Goal: Task Accomplishment & Management: Complete application form

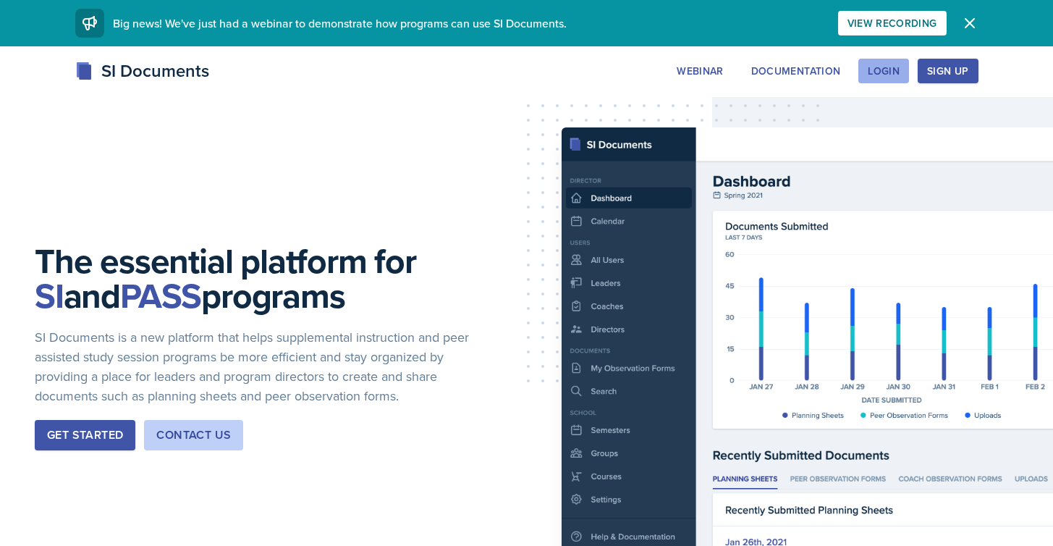
click at [882, 77] on div "Login" at bounding box center [884, 71] width 32 height 12
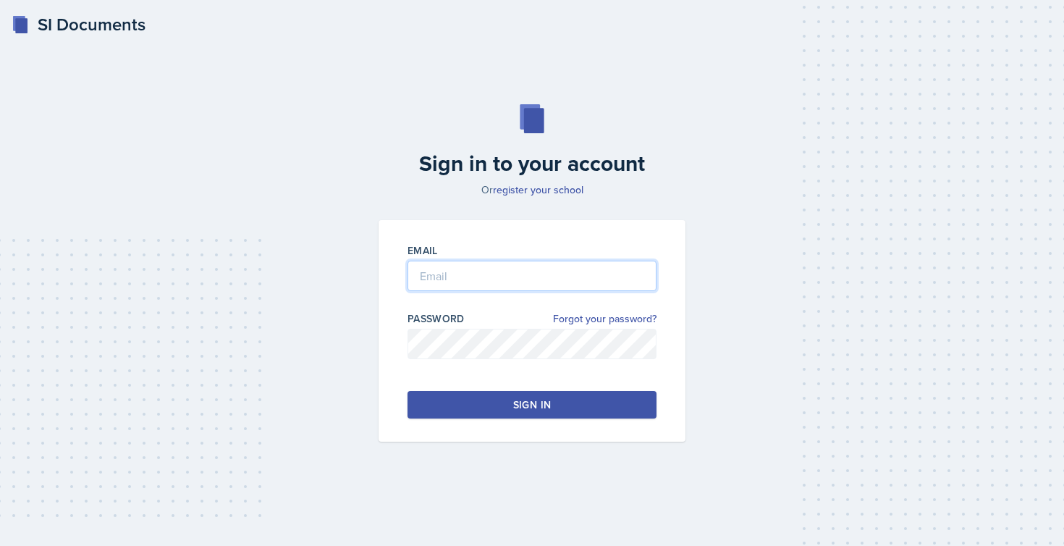
type input "[EMAIL_ADDRESS][DOMAIN_NAME]"
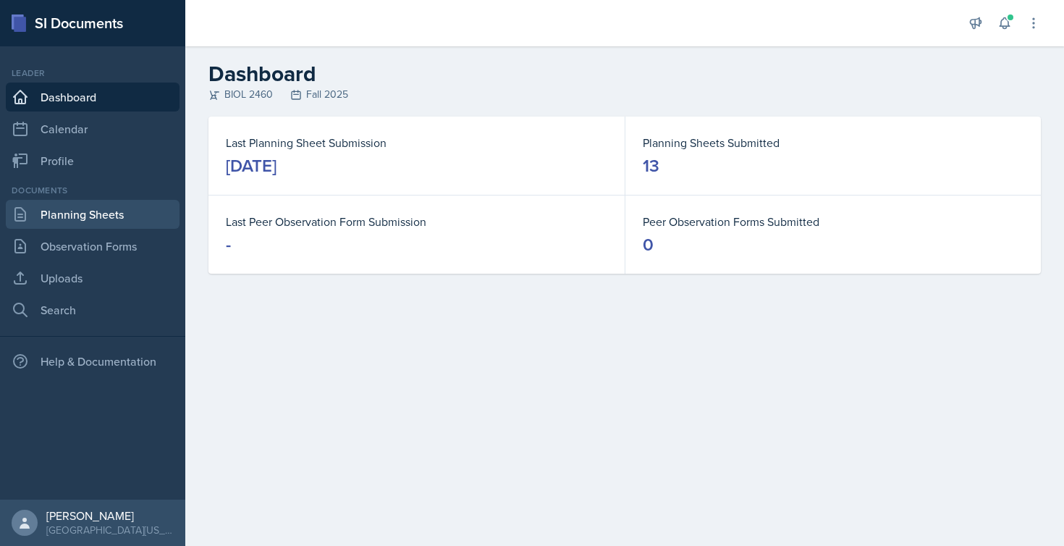
click at [85, 211] on link "Planning Sheets" at bounding box center [93, 214] width 174 height 29
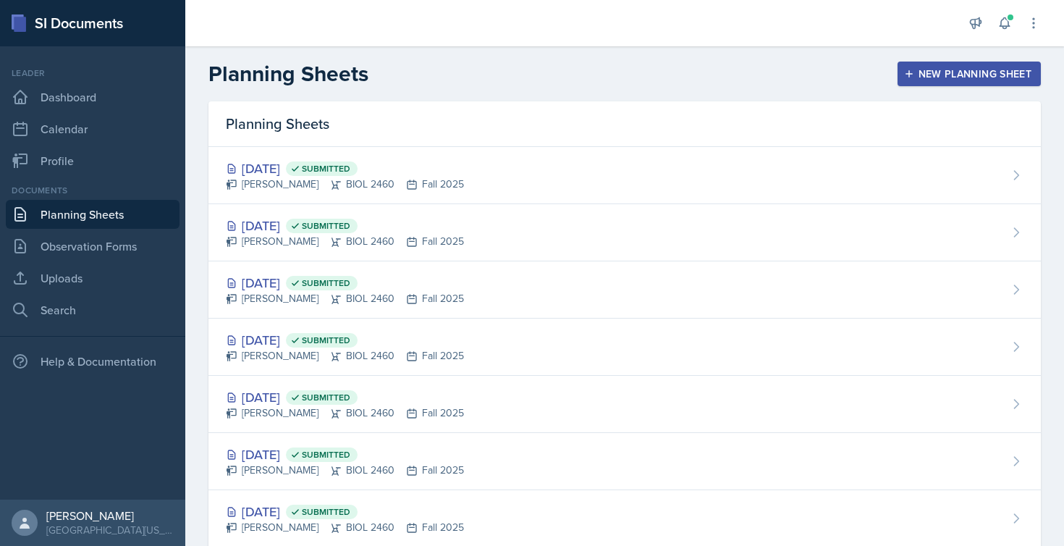
click at [904, 69] on icon "button" at bounding box center [909, 74] width 10 height 10
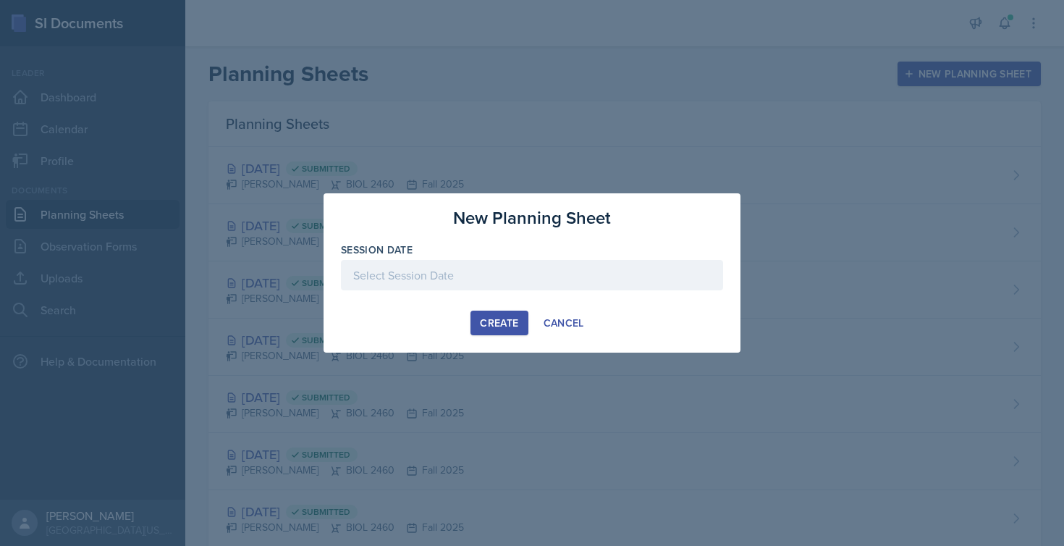
click at [487, 275] on div at bounding box center [532, 275] width 382 height 30
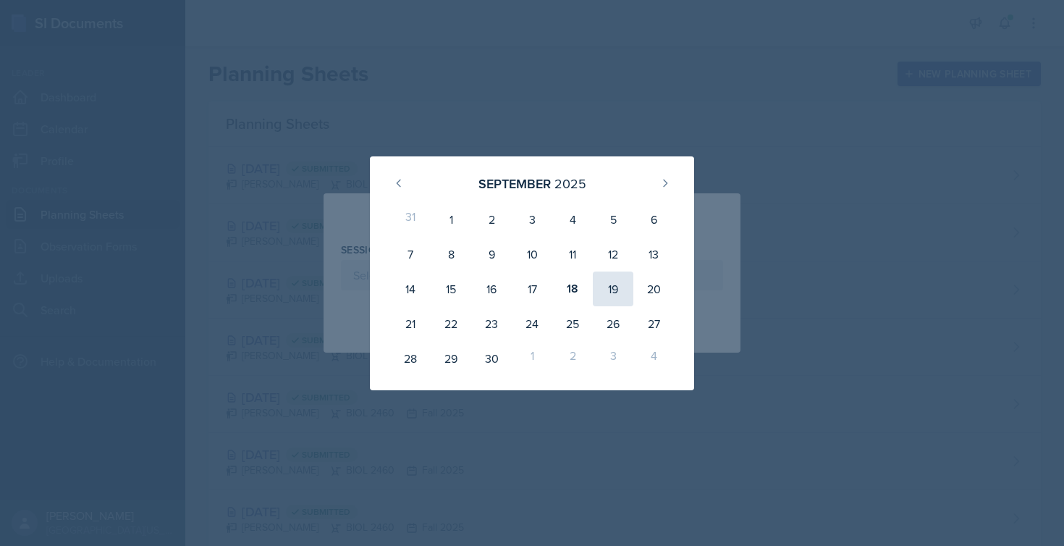
click at [616, 287] on div "19" at bounding box center [613, 288] width 41 height 35
type input "[DATE]"
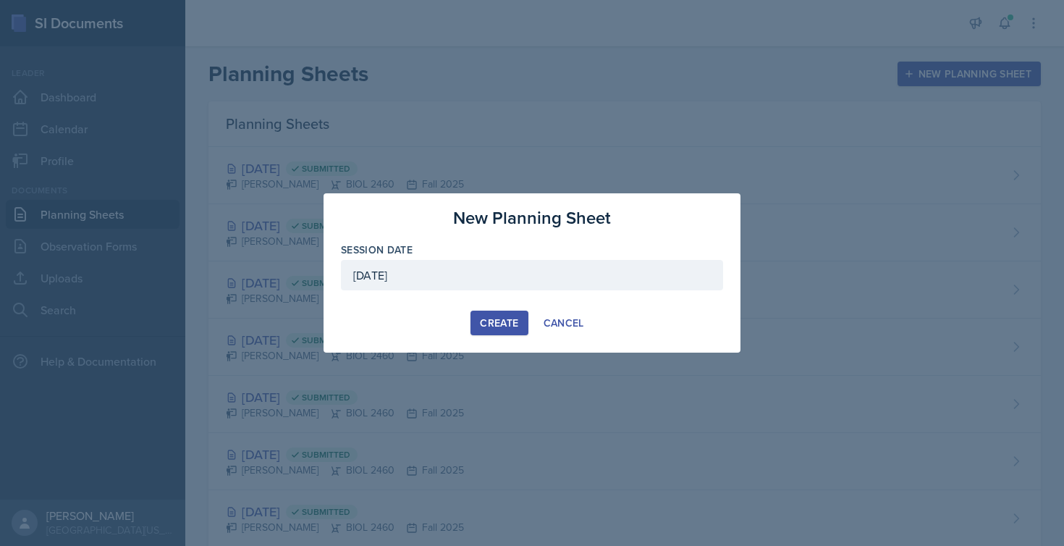
click at [492, 326] on div "Create" at bounding box center [499, 323] width 38 height 12
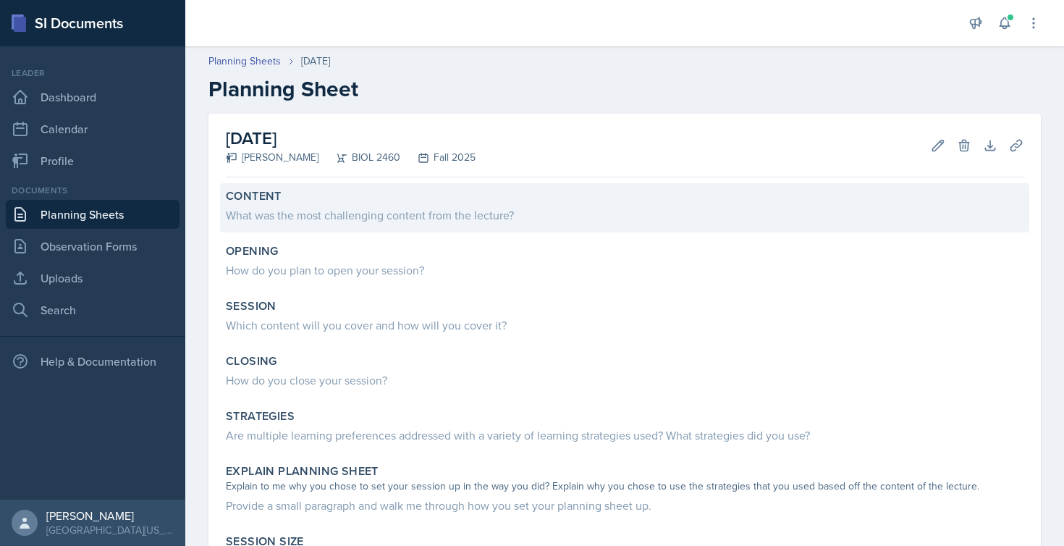
click at [279, 214] on div "What was the most challenging content from the lecture?" at bounding box center [625, 214] width 798 height 17
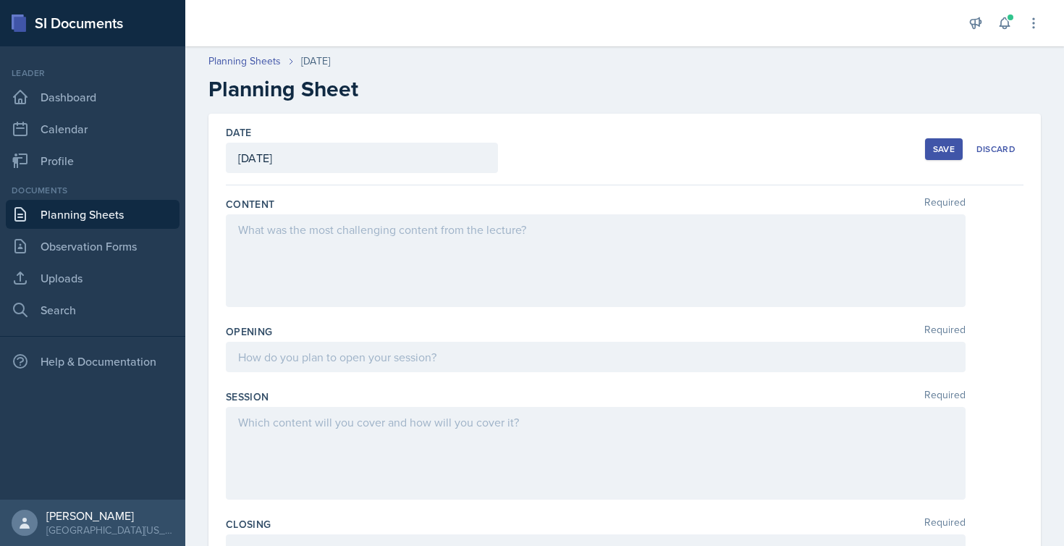
click at [269, 243] on div at bounding box center [596, 260] width 740 height 93
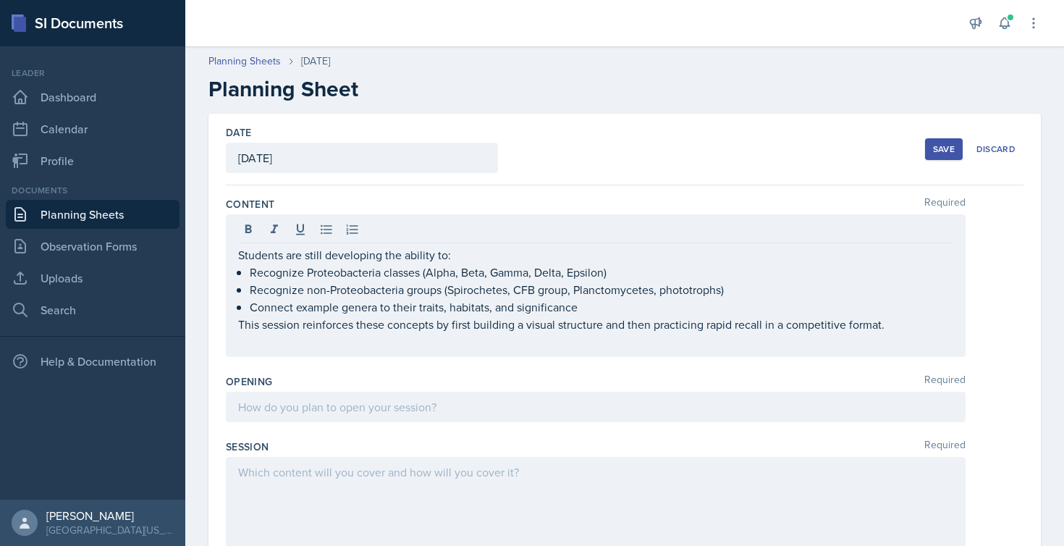
click at [308, 484] on div at bounding box center [596, 503] width 740 height 93
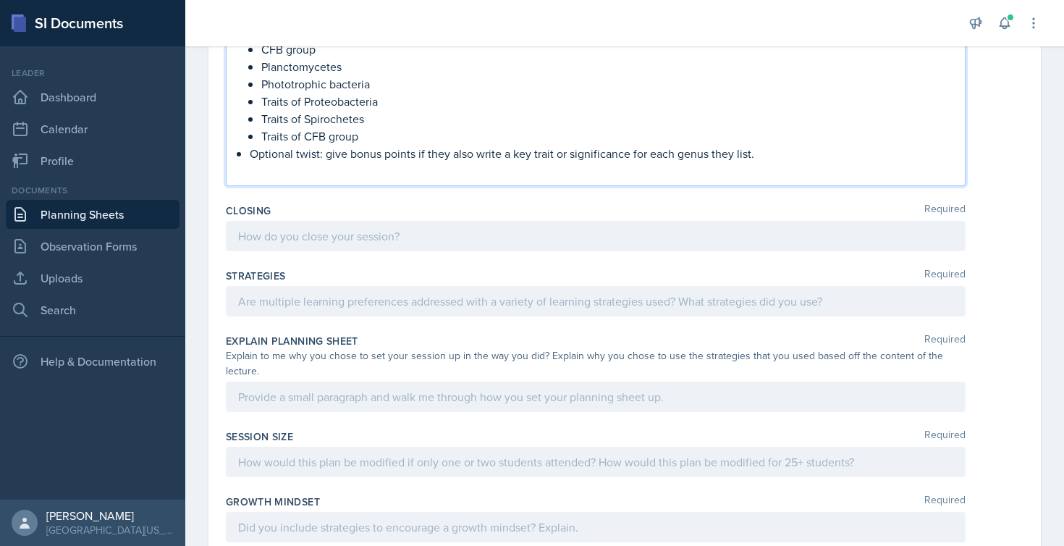
scroll to position [903, 0]
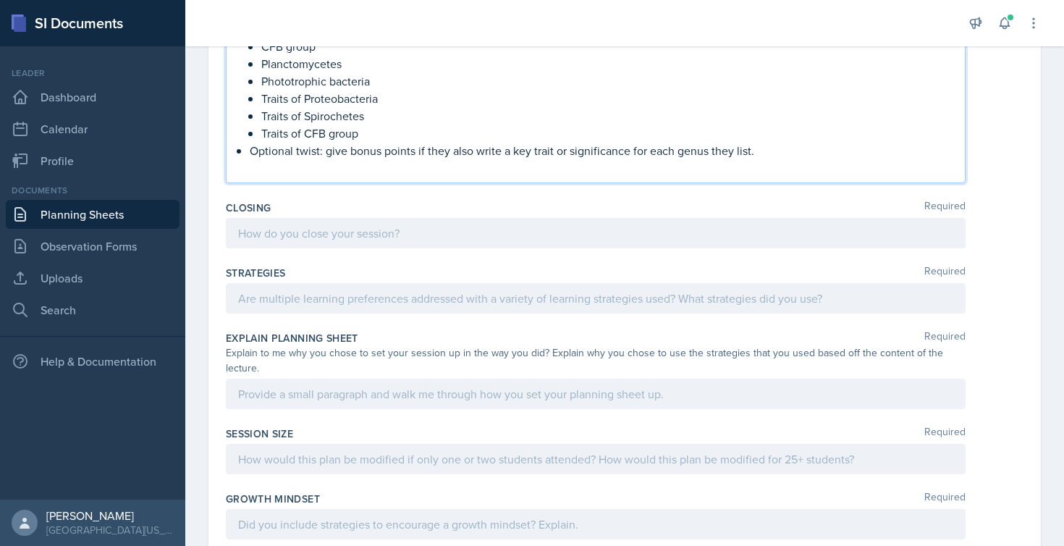
click at [379, 303] on div at bounding box center [596, 298] width 740 height 30
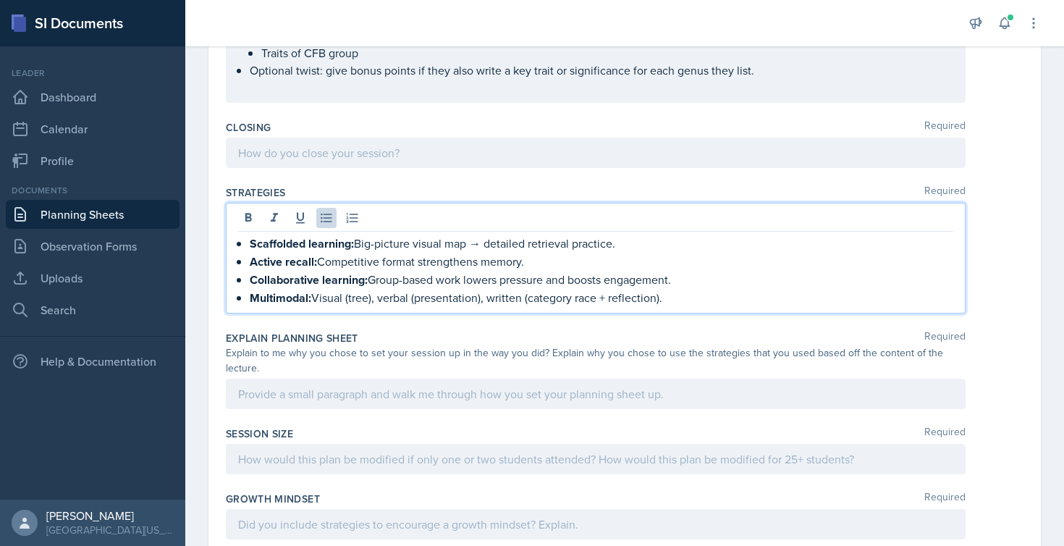
scroll to position [960, 0]
click at [319, 389] on div at bounding box center [596, 391] width 740 height 30
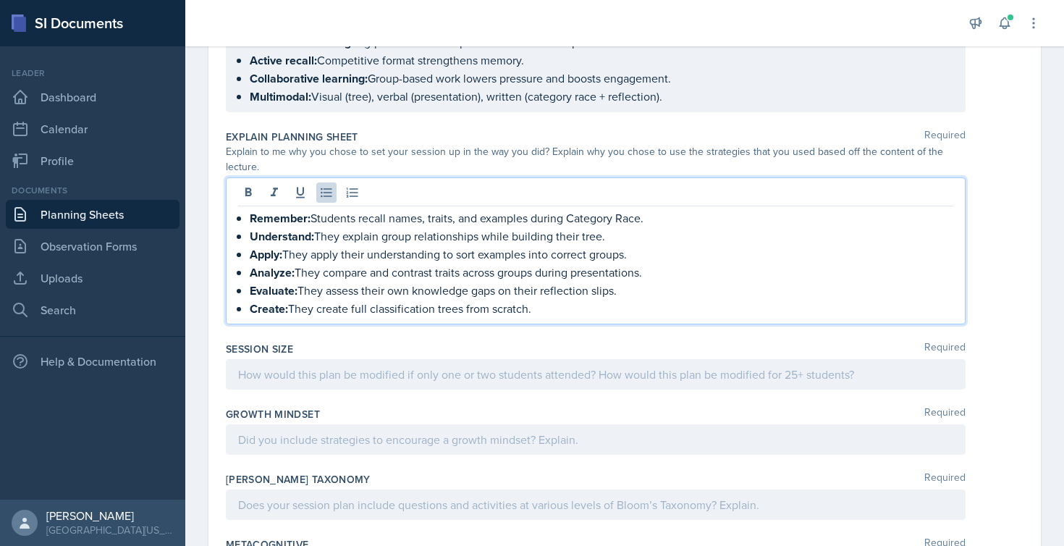
scroll to position [1144, 0]
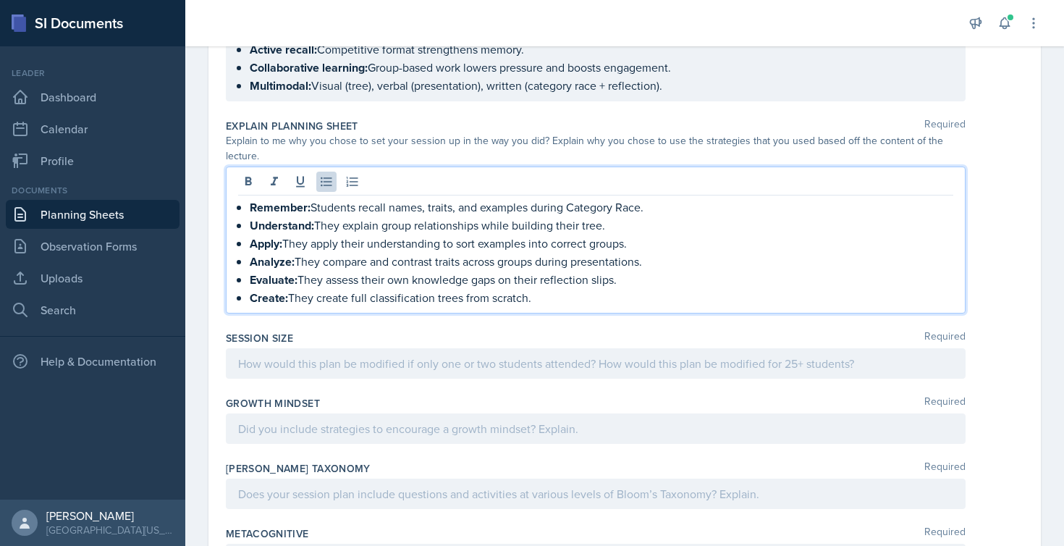
click at [358, 361] on div at bounding box center [596, 363] width 740 height 30
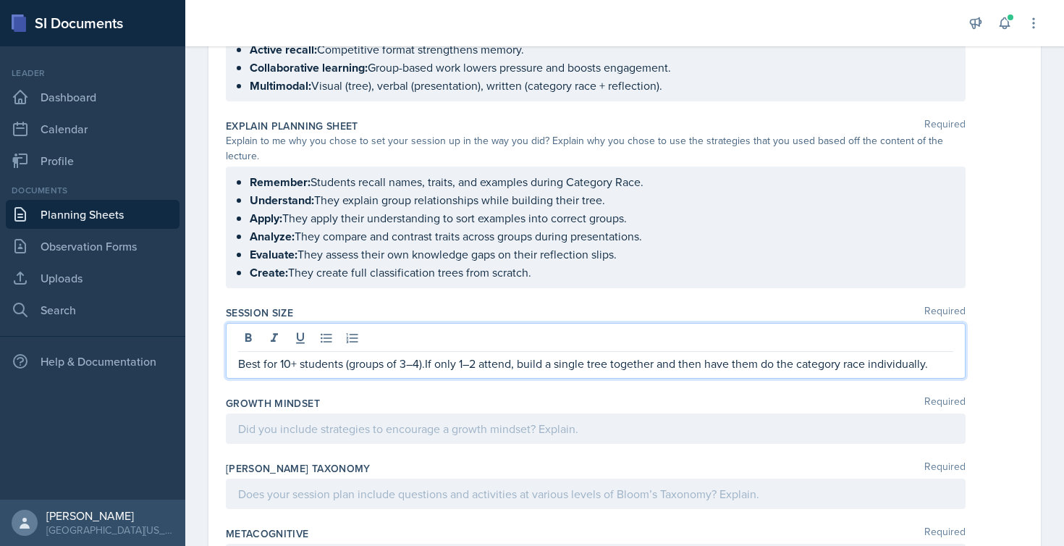
click at [428, 366] on p "Best for 10+ students (groups of 3–4).If only 1–2 attend, build a single tree t…" at bounding box center [595, 363] width 715 height 17
click at [332, 434] on div at bounding box center [596, 428] width 740 height 30
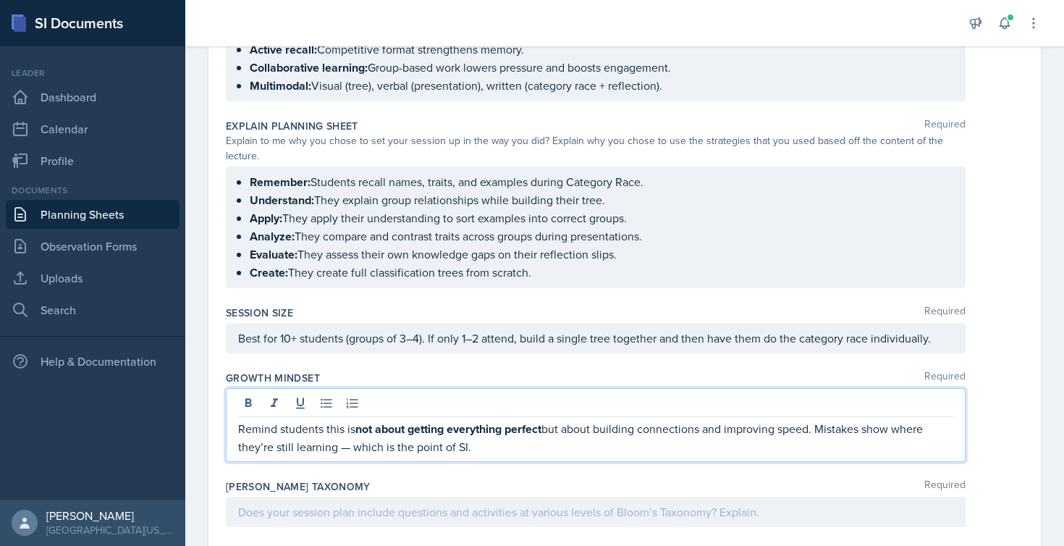
click at [334, 512] on div at bounding box center [596, 512] width 740 height 30
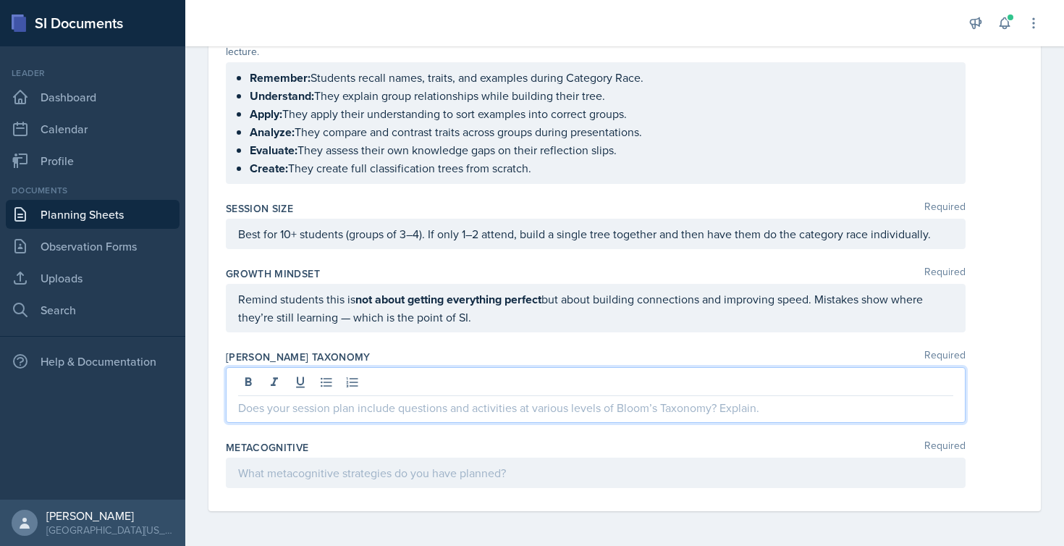
scroll to position [0, 0]
click at [305, 478] on div at bounding box center [596, 472] width 740 height 30
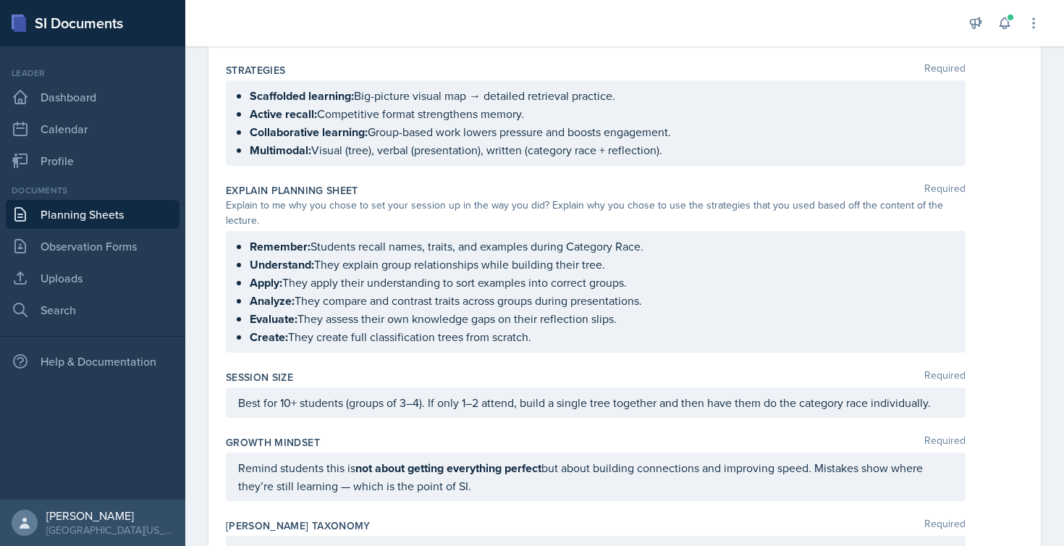
scroll to position [1075, 0]
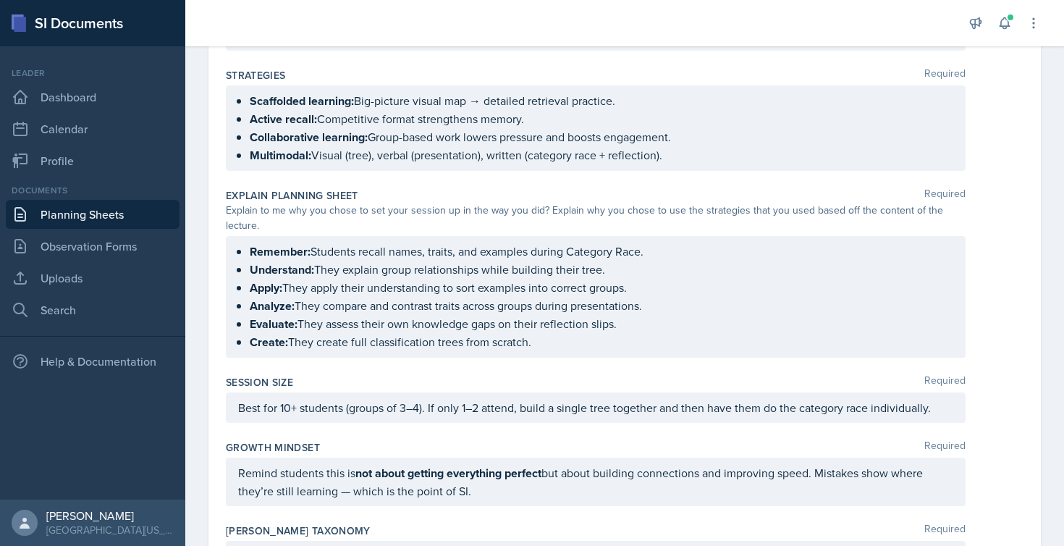
click at [560, 342] on ul "Remember: Students recall names, traits, and examples during Category Race. Und…" at bounding box center [602, 296] width 704 height 109
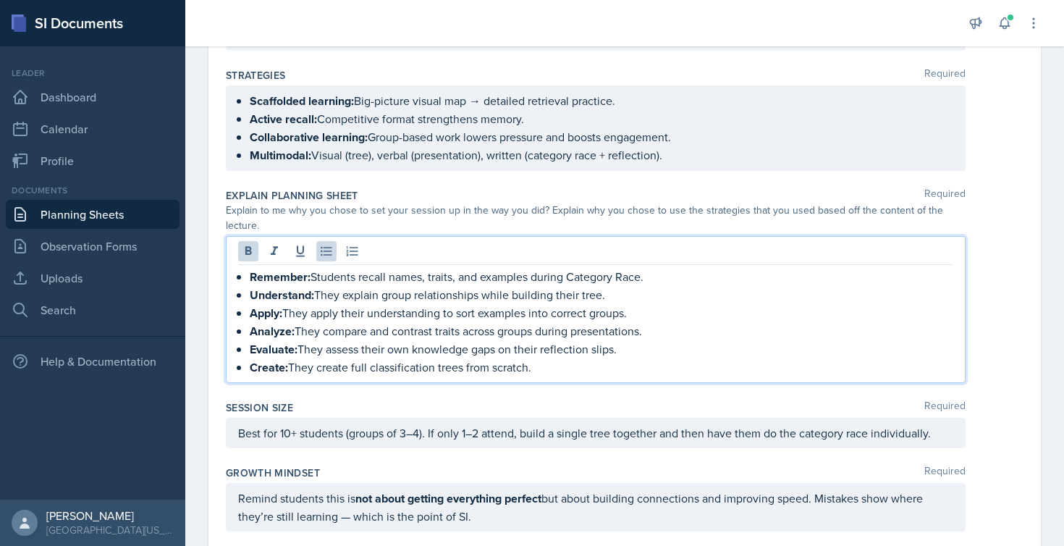
drag, startPoint x: 547, startPoint y: 366, endPoint x: 195, endPoint y: 271, distance: 364.4
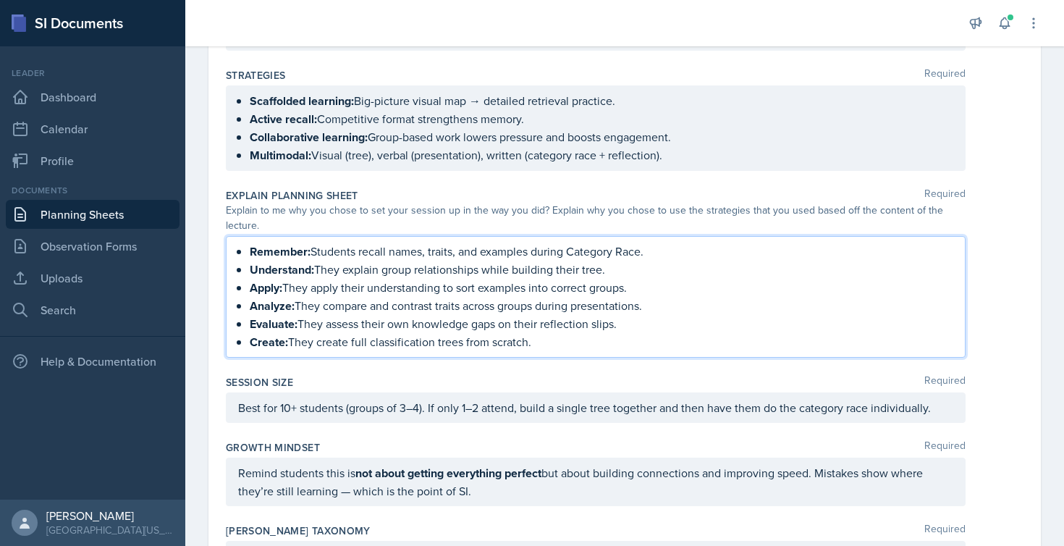
copy ul "Remember: Students recall names, traits, and examples during Category Race. Und…"
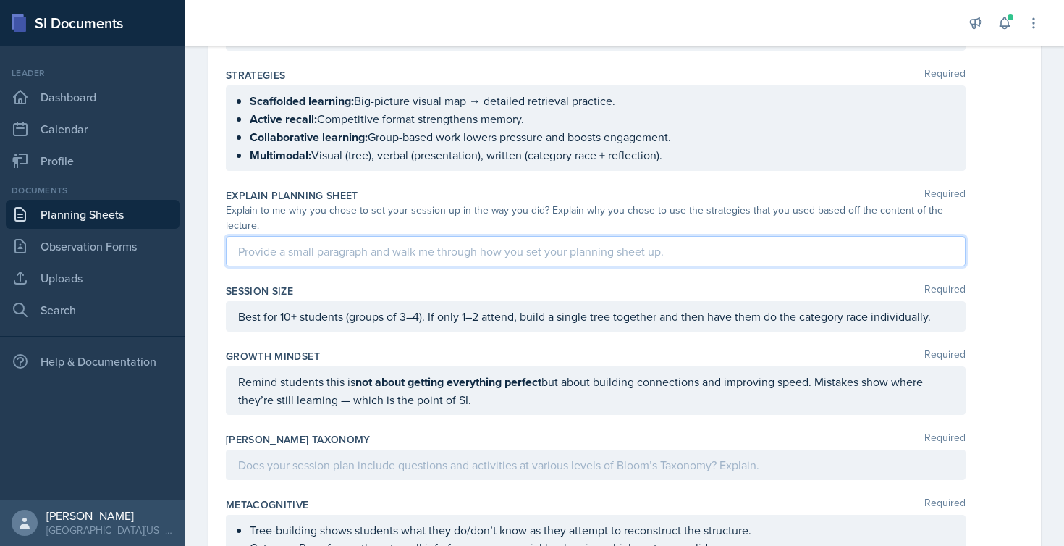
click at [300, 464] on div at bounding box center [596, 465] width 740 height 30
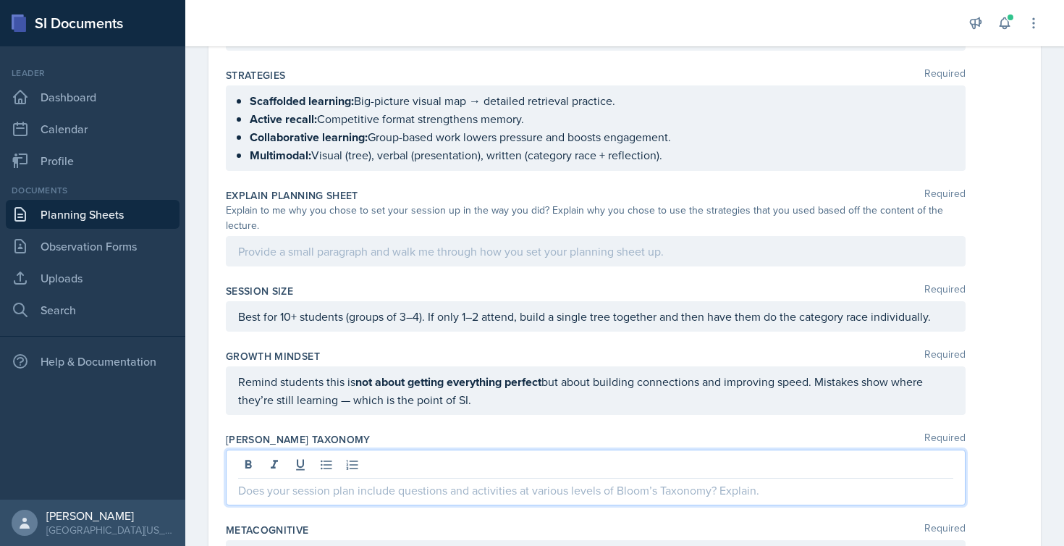
scroll to position [1121, 0]
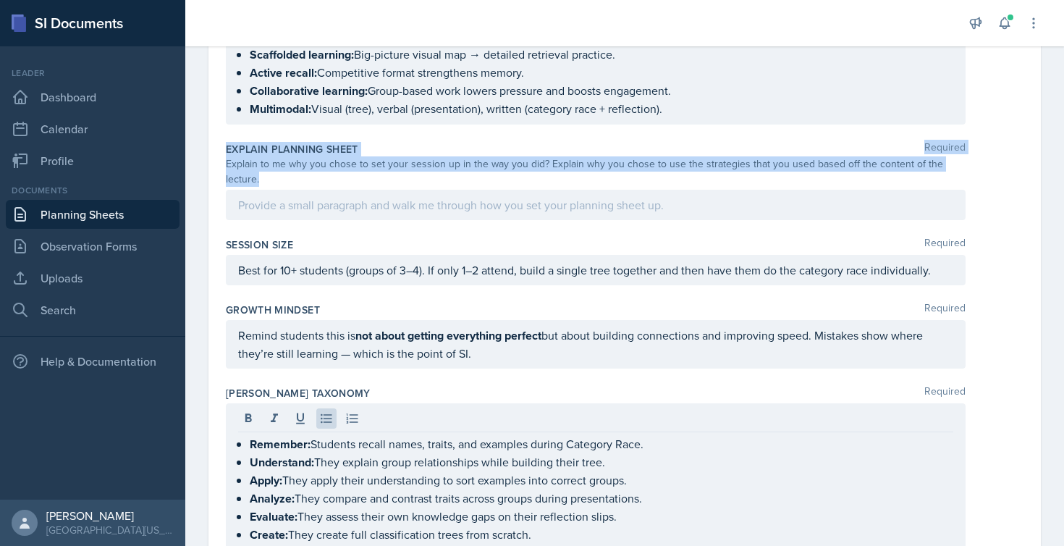
drag, startPoint x: 217, startPoint y: 145, endPoint x: 274, endPoint y: 178, distance: 65.8
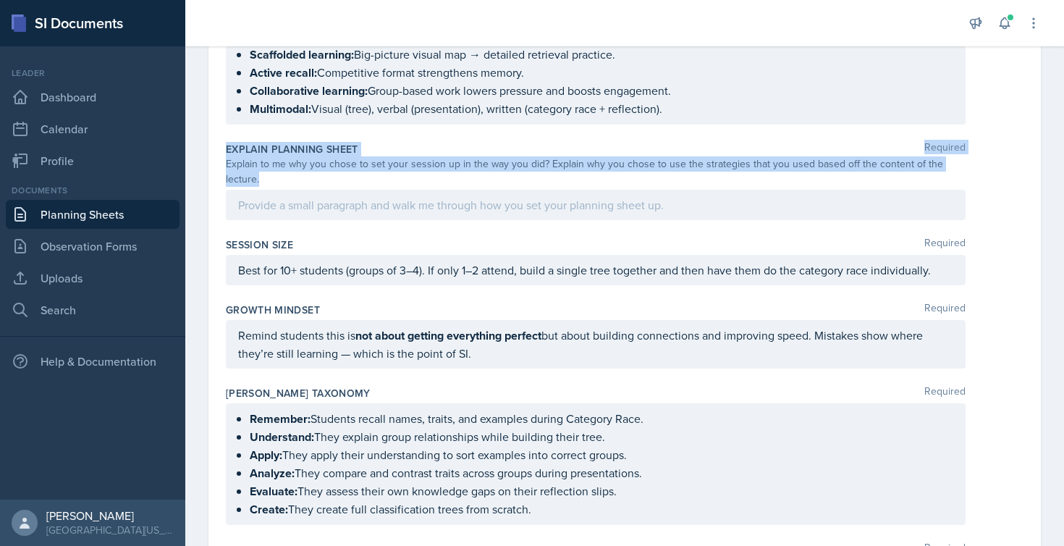
copy div "Explain Planning Sheet Required Explain to me why you chose to set your session…"
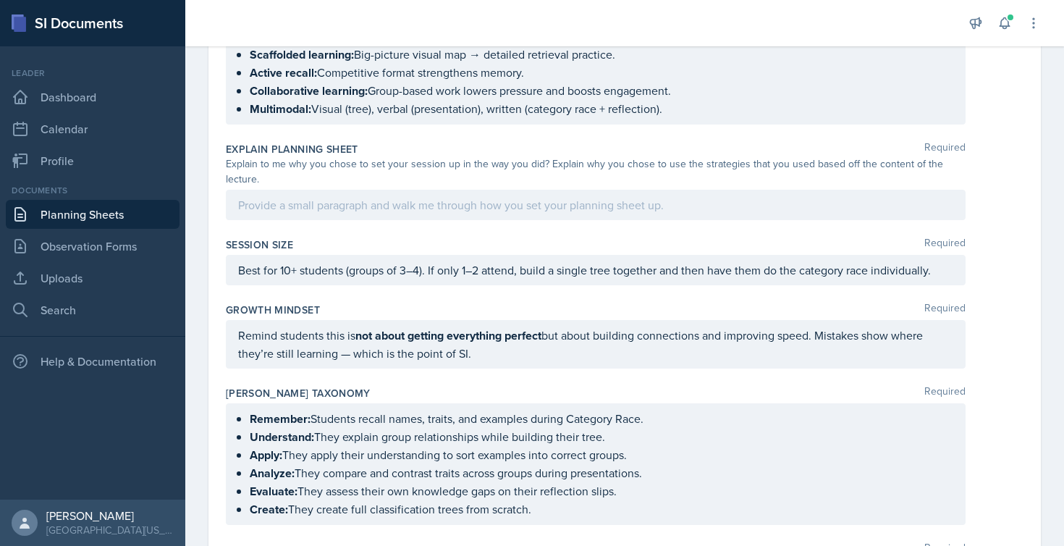
click at [433, 208] on div at bounding box center [596, 205] width 740 height 30
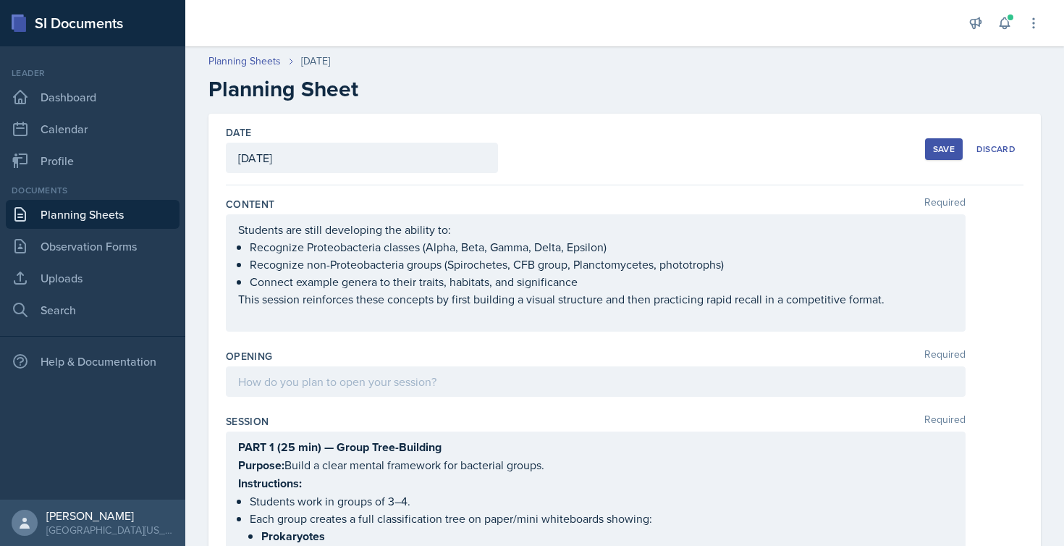
scroll to position [0, 0]
click at [407, 381] on div at bounding box center [596, 381] width 740 height 30
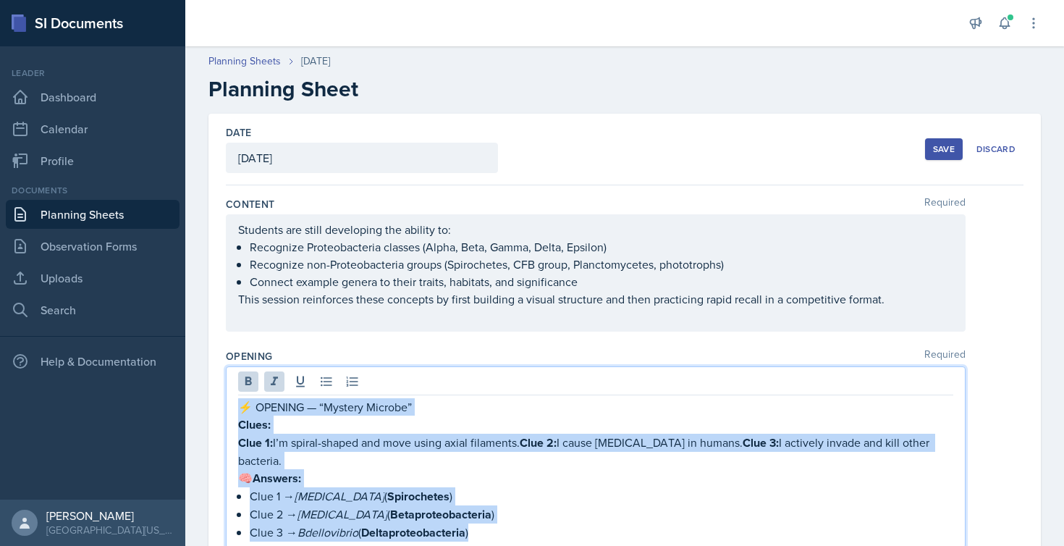
drag, startPoint x: 499, startPoint y: 539, endPoint x: 218, endPoint y: 387, distance: 319.4
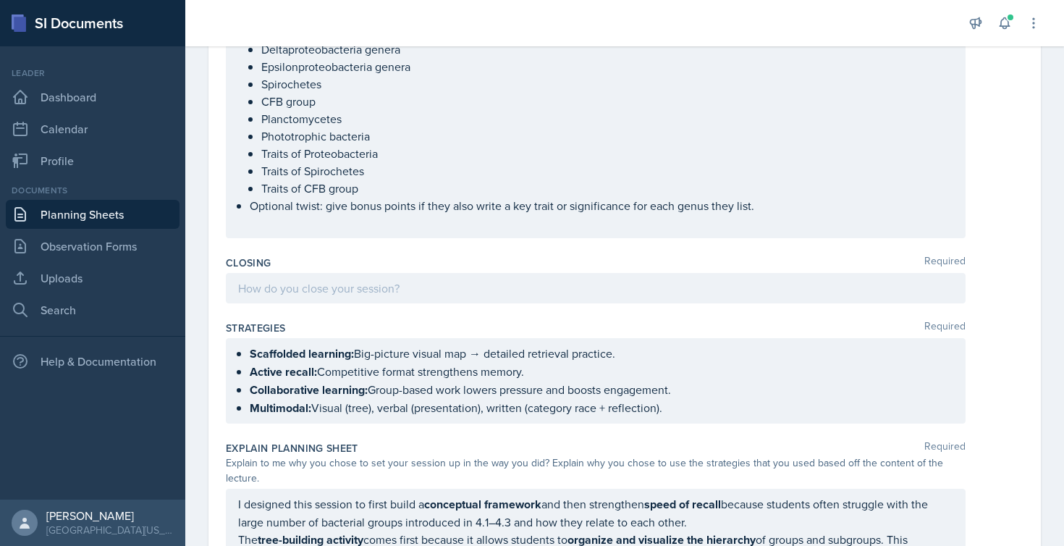
scroll to position [1026, 0]
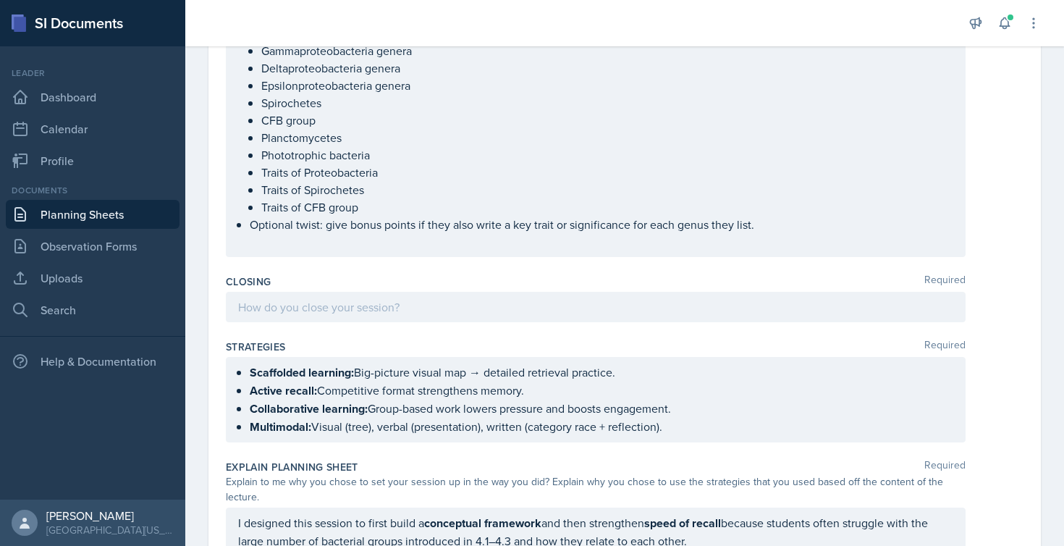
click at [313, 305] on div at bounding box center [596, 307] width 740 height 30
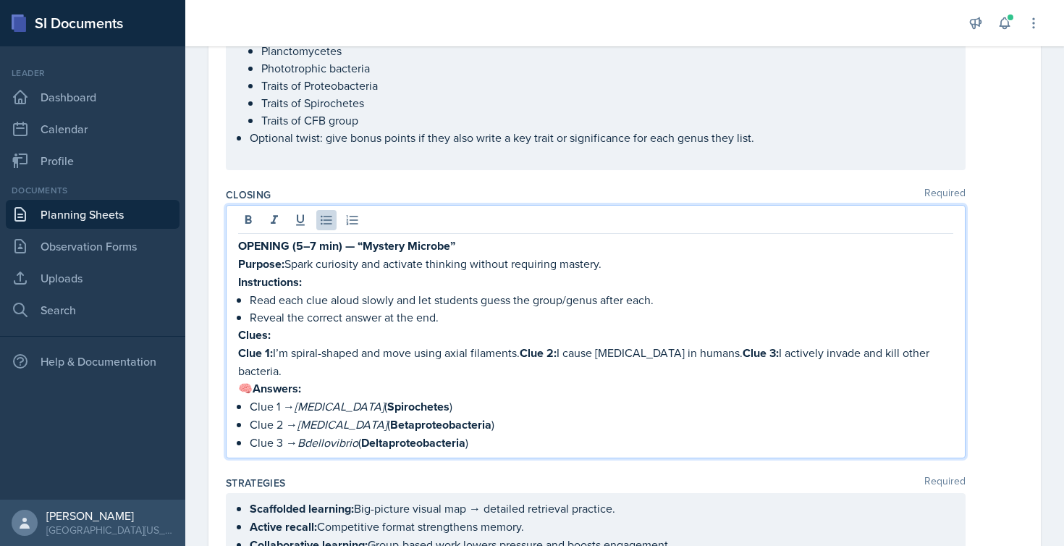
scroll to position [1099, 0]
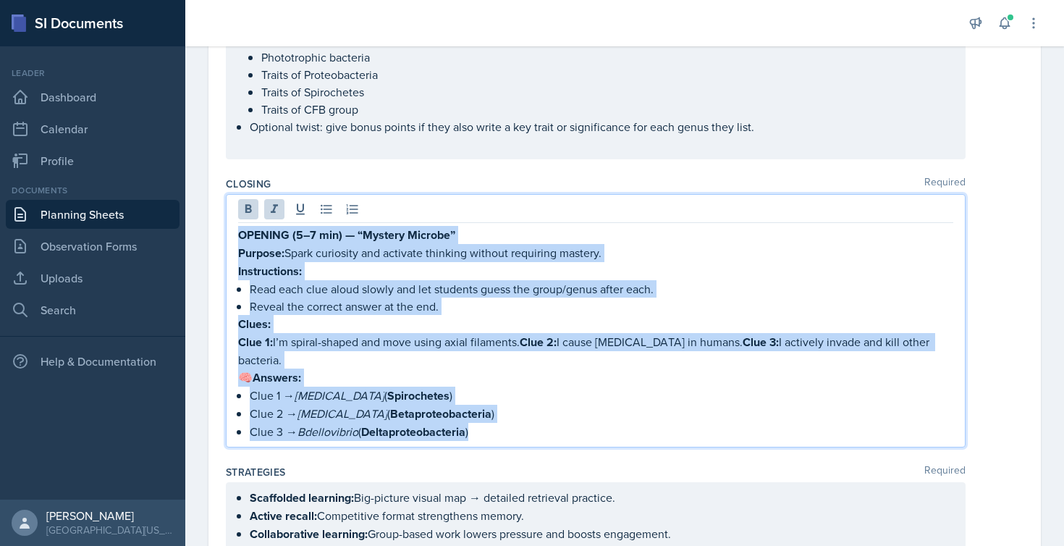
drag, startPoint x: 480, startPoint y: 440, endPoint x: 229, endPoint y: 238, distance: 322.3
click at [229, 238] on div "OPENING (5–7 min) — “Mystery Microbe” Purpose: Spark curiosity and activate thi…" at bounding box center [596, 320] width 740 height 253
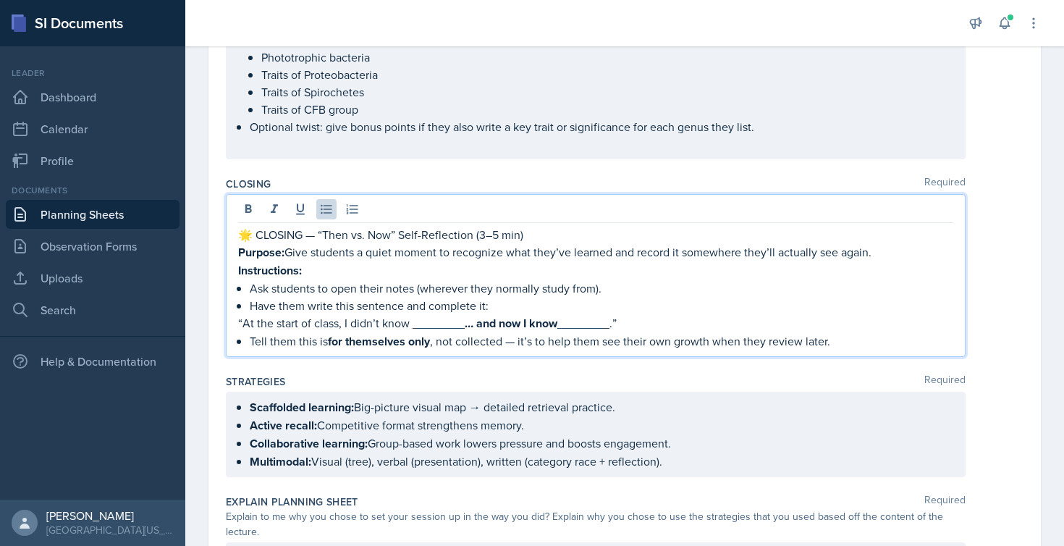
click at [257, 235] on p "🌟 CLOSING — “Then vs. Now” Self-Reflection (3–5 min)" at bounding box center [595, 234] width 715 height 17
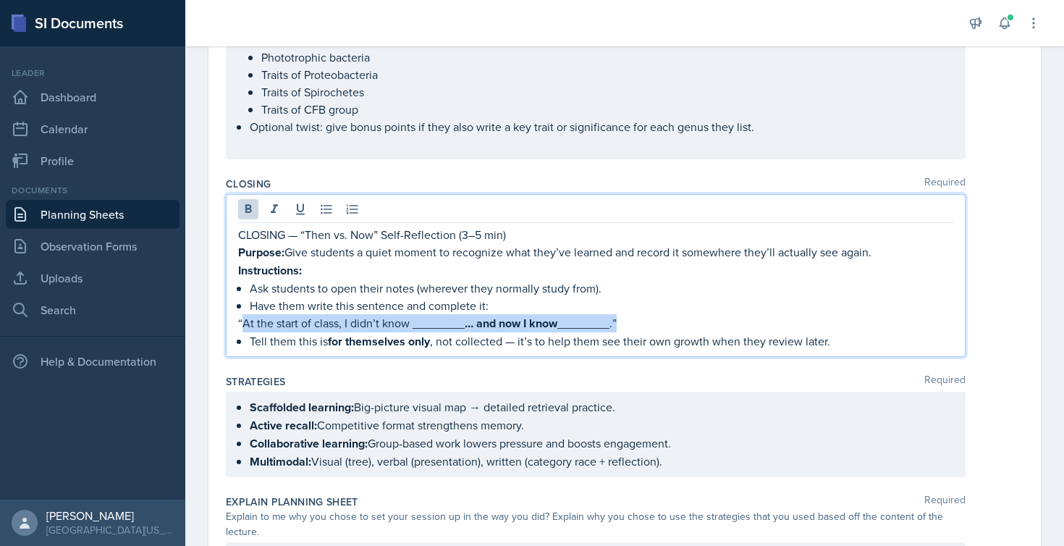
drag, startPoint x: 242, startPoint y: 321, endPoint x: 625, endPoint y: 330, distance: 383.7
click at [625, 330] on p "“At the start of class, I didn’t know ________ … and now I know ________.”" at bounding box center [595, 323] width 715 height 18
copy p "At the start of class, I didn’t know ________ … and now I know ________.”"
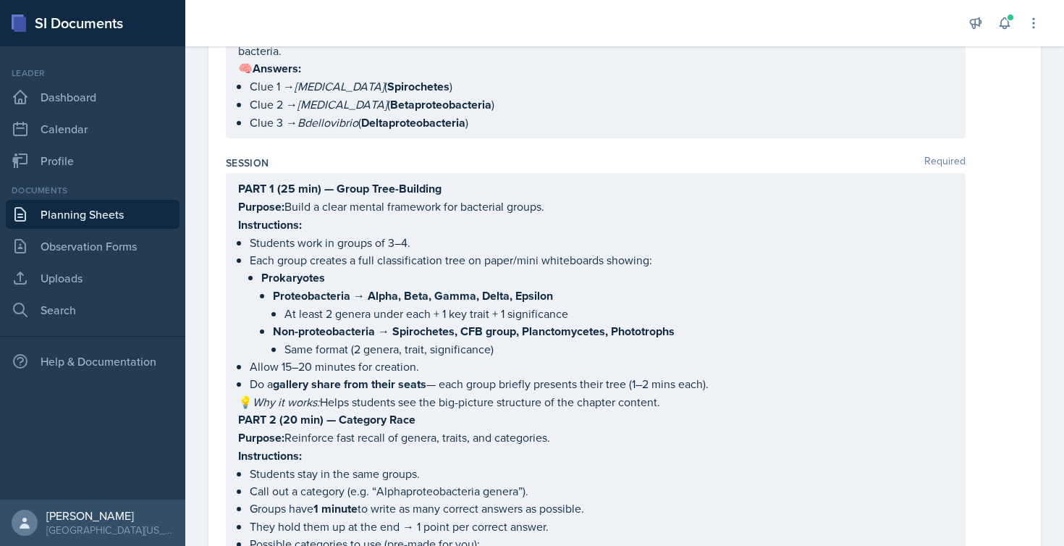
scroll to position [444, 0]
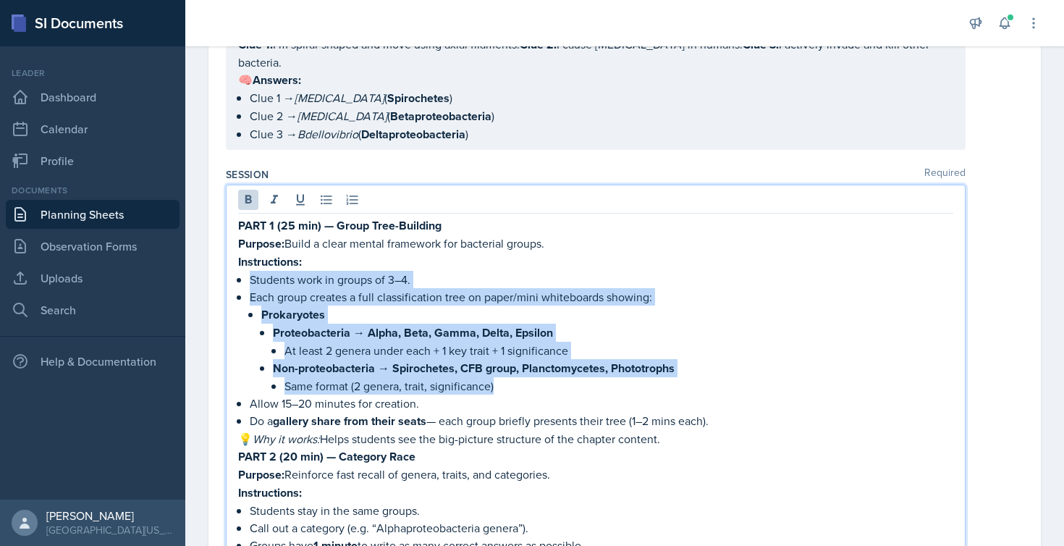
drag, startPoint x: 246, startPoint y: 270, endPoint x: 614, endPoint y: 380, distance: 383.8
click at [614, 380] on div "PART 1 (25 min) — Group Tree-Building Purpose: Build a clear mental framework f…" at bounding box center [595, 524] width 715 height 616
copy div "Students work in groups of 3–4. Each group creates a full classification tree o…"
click at [397, 298] on p "Each group creates a full classification tree on paper/mini whiteboards showing:" at bounding box center [602, 296] width 704 height 17
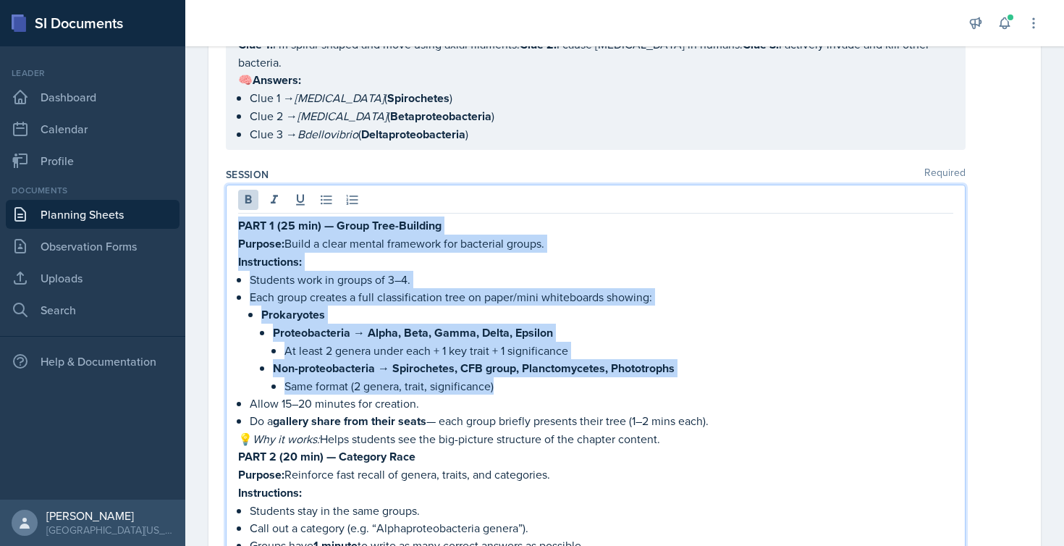
drag, startPoint x: 239, startPoint y: 225, endPoint x: 601, endPoint y: 389, distance: 397.5
click at [601, 389] on div "PART 1 (25 min) — Group Tree-Building Purpose: Build a clear mental framework f…" at bounding box center [595, 524] width 715 height 616
copy div "PART 1 (25 min) — Group Tree-Building Purpose: Build a clear mental framework f…"
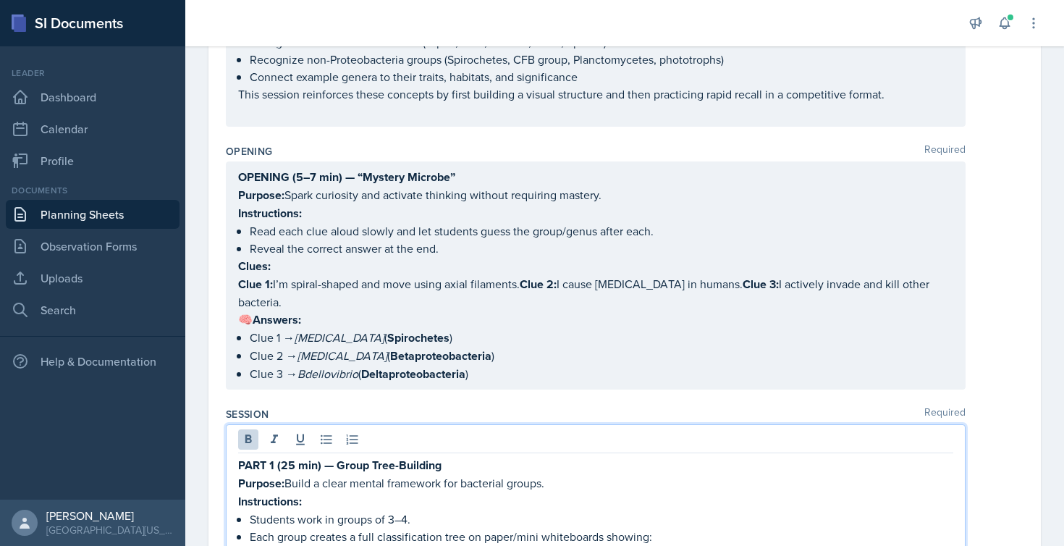
scroll to position [201, 0]
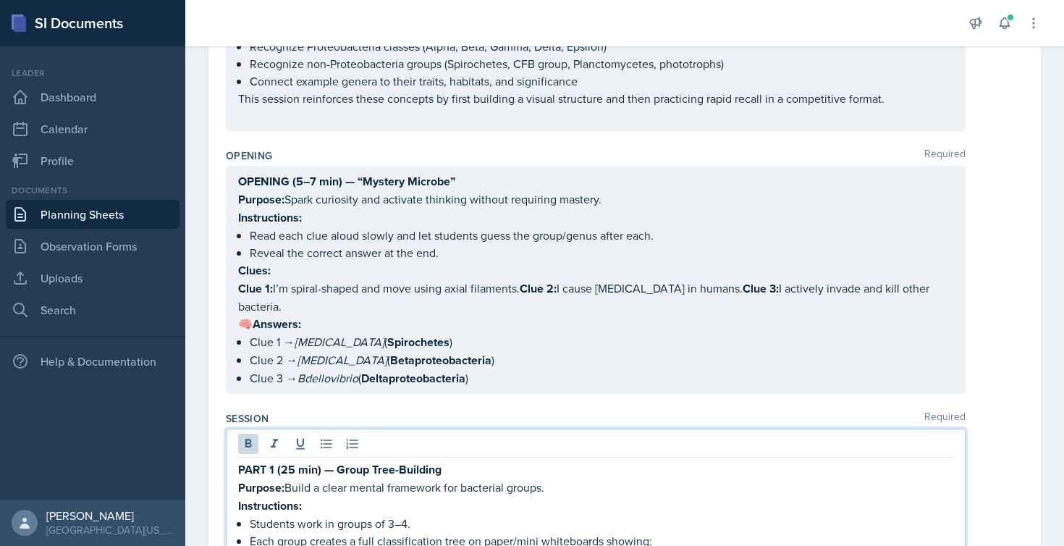
click at [326, 334] on div "OPENING (5–7 min) — “Mystery Microbe” Purpose: Spark curiosity and activate thi…" at bounding box center [595, 279] width 715 height 215
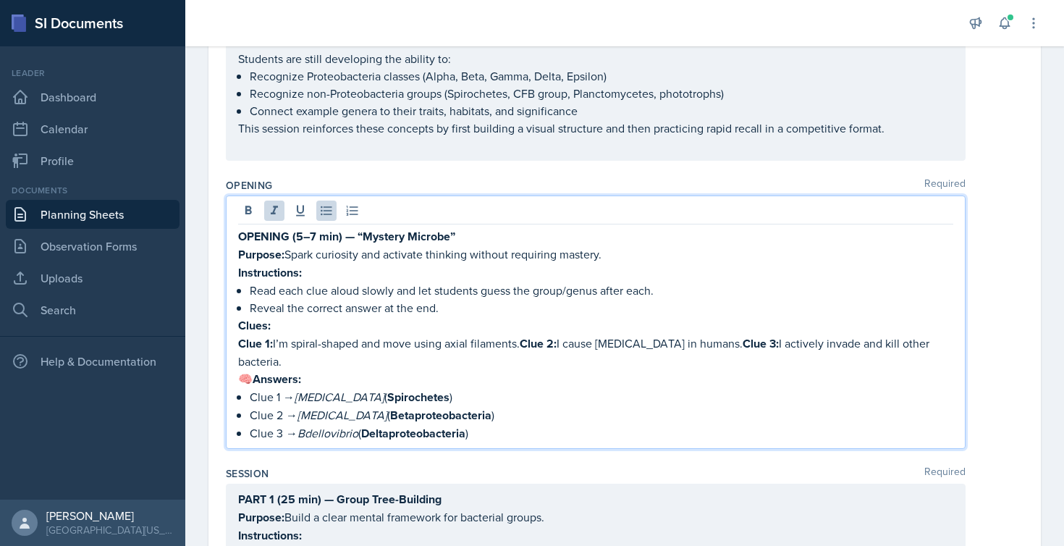
scroll to position [161, 0]
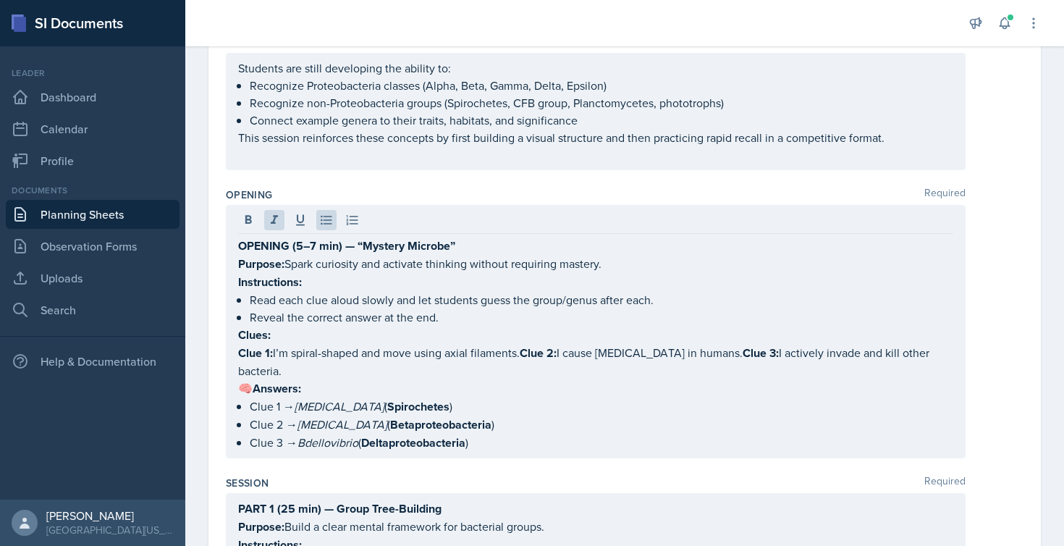
drag, startPoint x: 234, startPoint y: 345, endPoint x: 368, endPoint y: 396, distance: 143.2
click at [368, 396] on div "OPENING (5–7 min) — “Mystery Microbe” Purpose: Spark curiosity and activate thi…" at bounding box center [596, 331] width 740 height 253
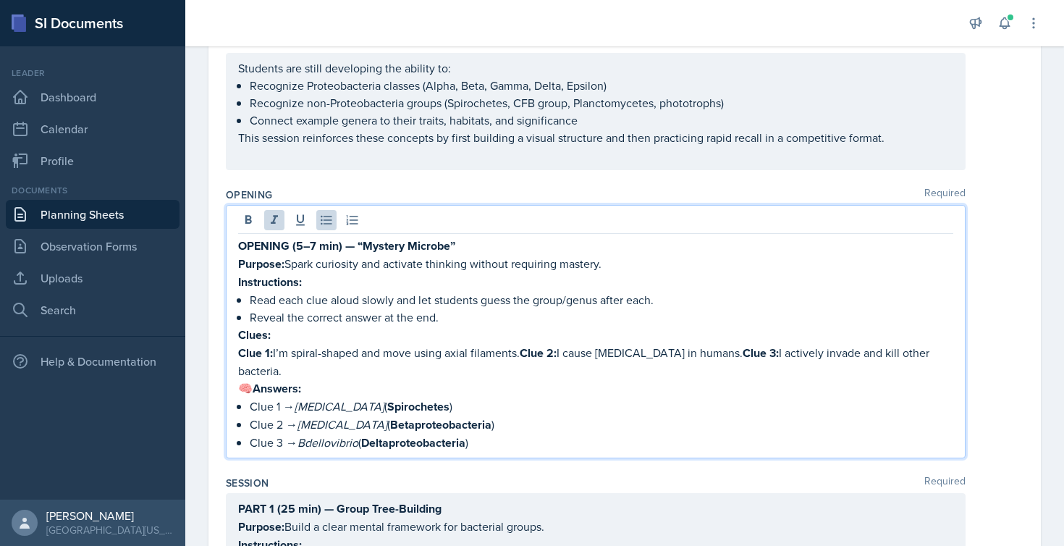
click at [331, 373] on p "Clue 1: I’m spiral-shaped and move using axial filaments. Clue 2: I cause [MEDI…" at bounding box center [595, 361] width 715 height 35
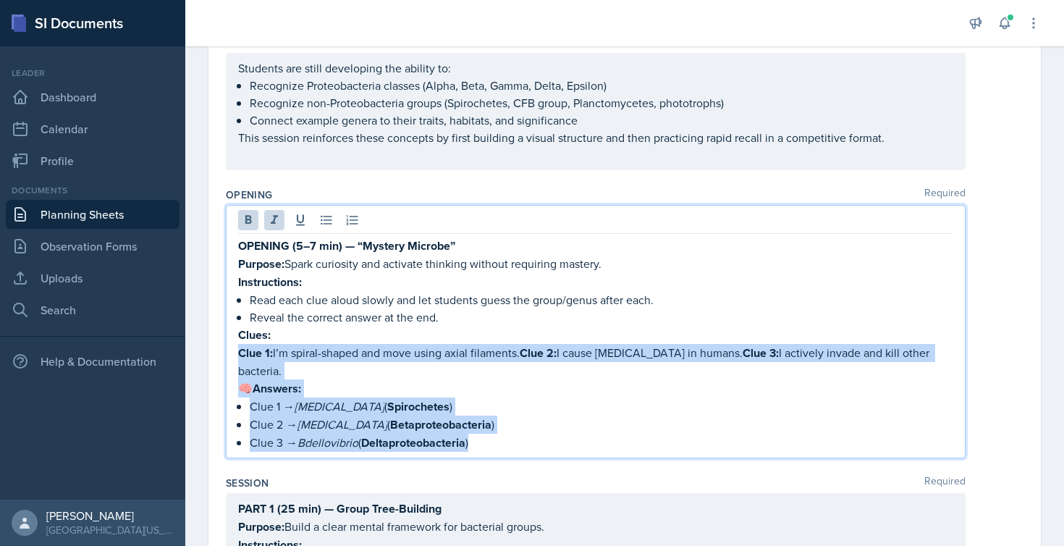
drag, startPoint x: 238, startPoint y: 353, endPoint x: 514, endPoint y: 455, distance: 294.1
click at [514, 455] on div "OPENING (5–7 min) — “Mystery Microbe” Purpose: Spark curiosity and activate thi…" at bounding box center [596, 331] width 740 height 253
copy div "Clue 1: I’m spiral-shaped and move using axial filaments. Clue 2: I cause [MEDI…"
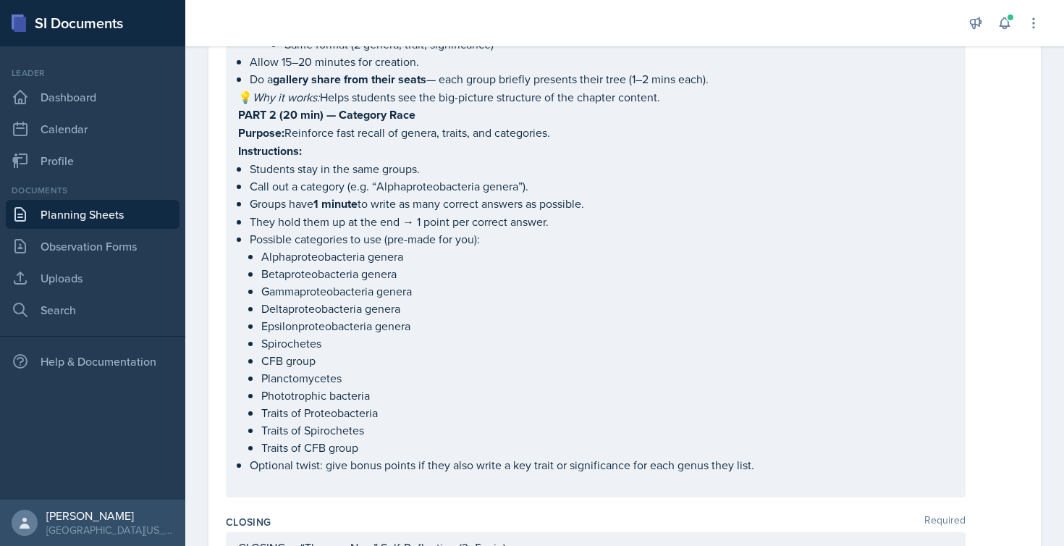
scroll to position [791, 0]
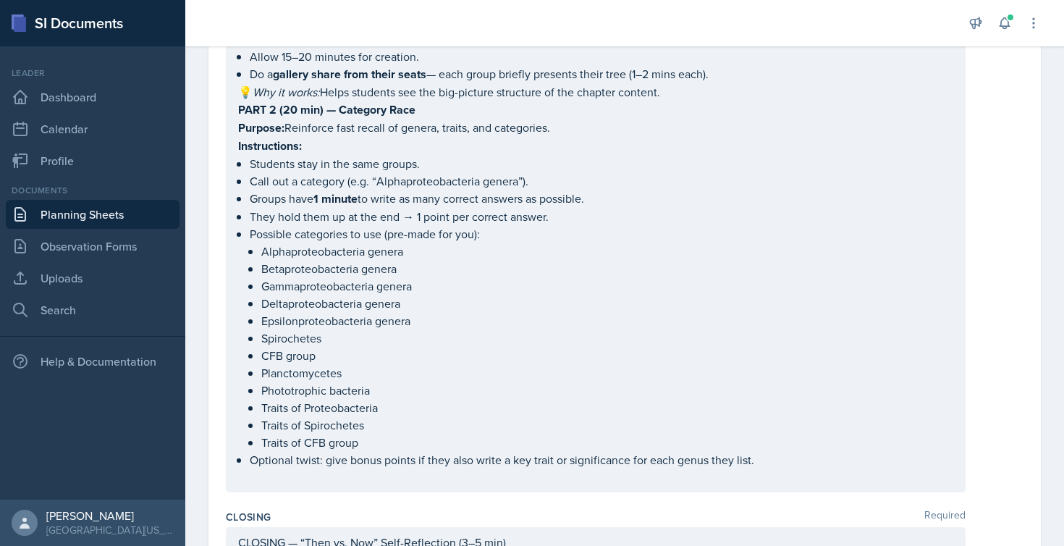
drag, startPoint x: 235, startPoint y: 108, endPoint x: 617, endPoint y: 447, distance: 511.2
click at [617, 447] on div "PART 1 (25 min) — Group Tree-Building Purpose: Build a clear mental framework f…" at bounding box center [596, 177] width 740 height 629
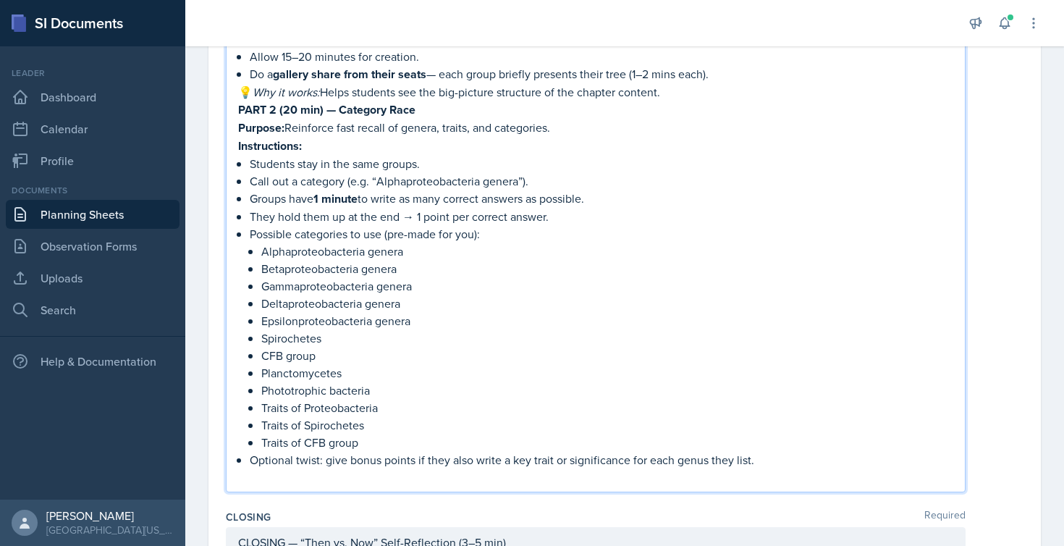
click at [388, 354] on p "CFB group" at bounding box center [607, 355] width 692 height 17
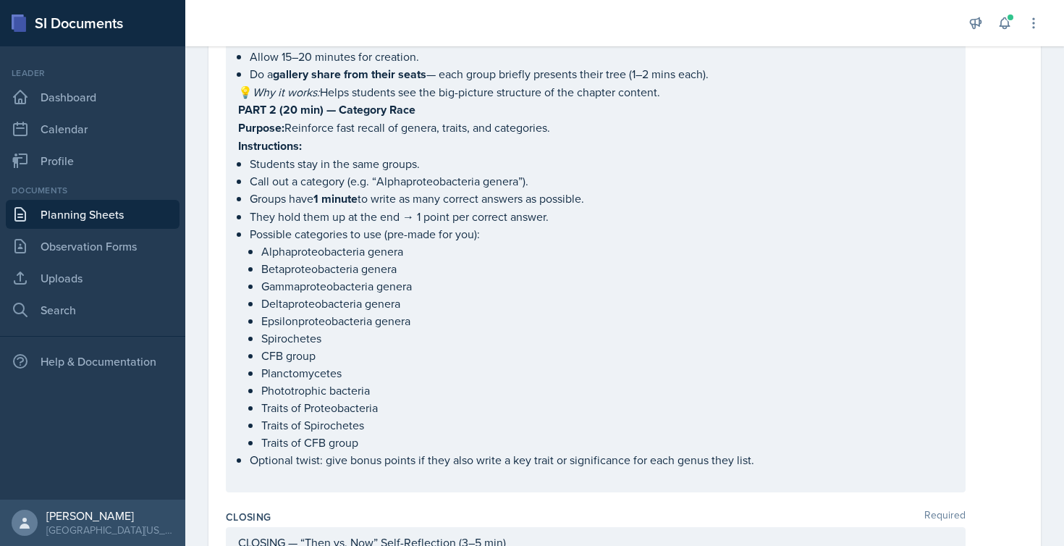
drag, startPoint x: 235, startPoint y: 128, endPoint x: 479, endPoint y: 244, distance: 270.7
click at [479, 244] on div "PART 1 (25 min) — Group Tree-Building Purpose: Build a clear mental framework f…" at bounding box center [596, 165] width 740 height 654
drag, startPoint x: 236, startPoint y: 131, endPoint x: 303, endPoint y: 162, distance: 74.2
click at [303, 162] on div "PART 1 (25 min) — Group Tree-Building Purpose: Build a clear mental framework f…" at bounding box center [596, 165] width 740 height 654
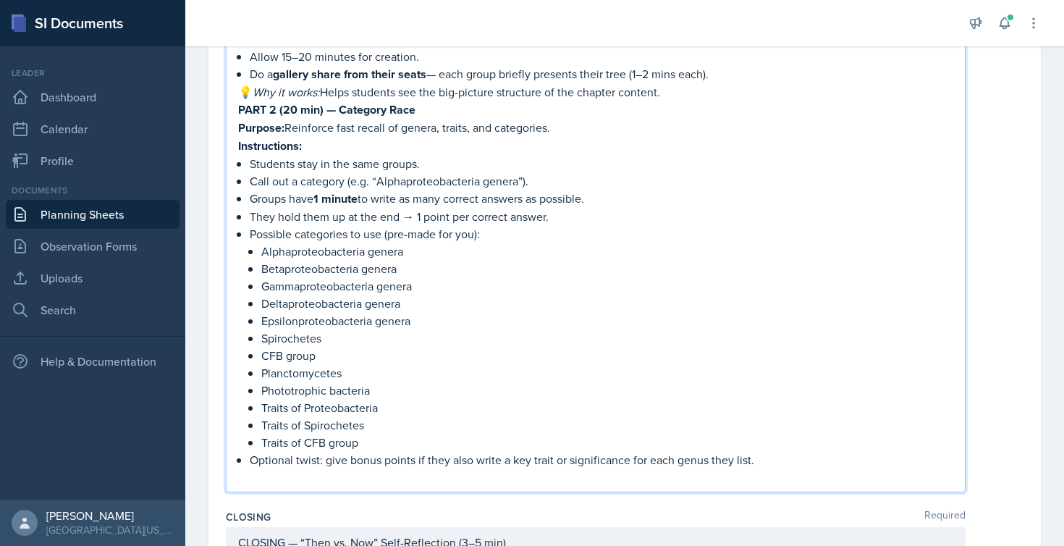
click at [303, 162] on p "Students stay in the same groups." at bounding box center [602, 163] width 704 height 17
click at [765, 462] on p "Optional twist: give bonus points if they also write a key trait or significanc…" at bounding box center [602, 459] width 704 height 17
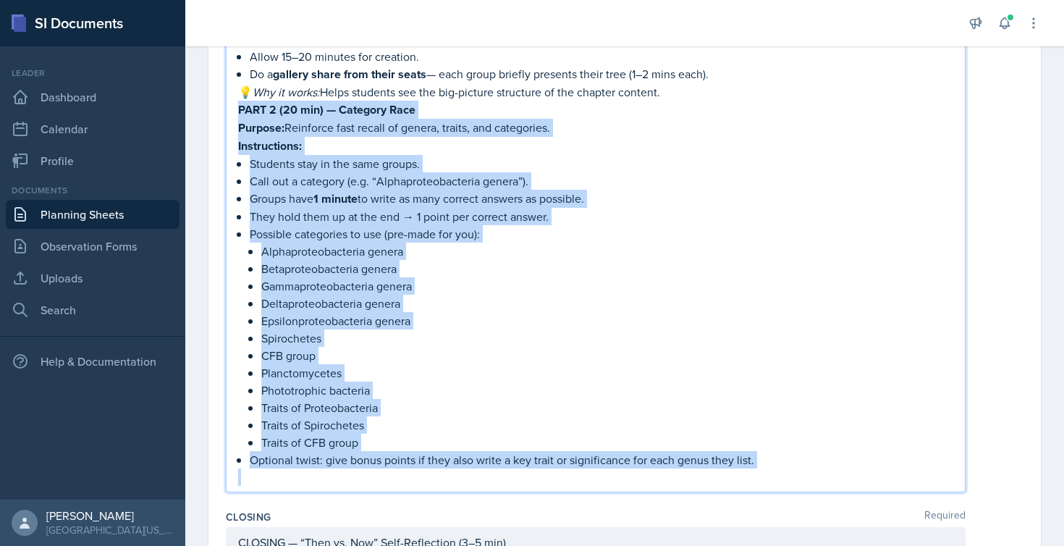
drag, startPoint x: 765, startPoint y: 462, endPoint x: 234, endPoint y: 104, distance: 640.8
click at [234, 104] on div "PART 1 (25 min) — Group Tree-Building Purpose: Build a clear mental framework f…" at bounding box center [596, 165] width 740 height 654
copy div "PART 2 (20 min) — Category Race Purpose: Reinforce fast recall of genera, trait…"
click at [811, 237] on p "Possible categories to use (pre-made for you):" at bounding box center [602, 233] width 704 height 17
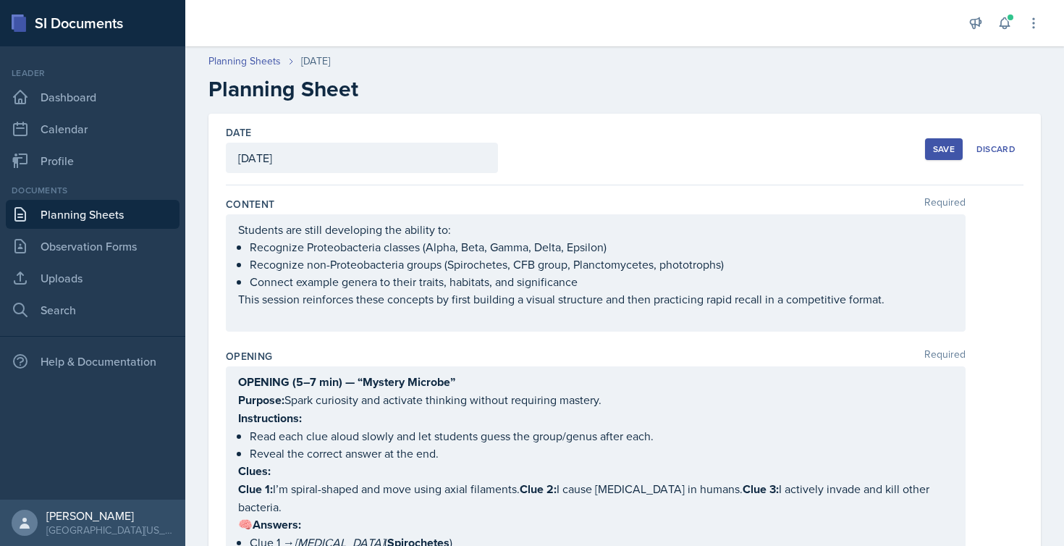
scroll to position [0, 0]
click at [933, 147] on div "Save" at bounding box center [944, 149] width 22 height 12
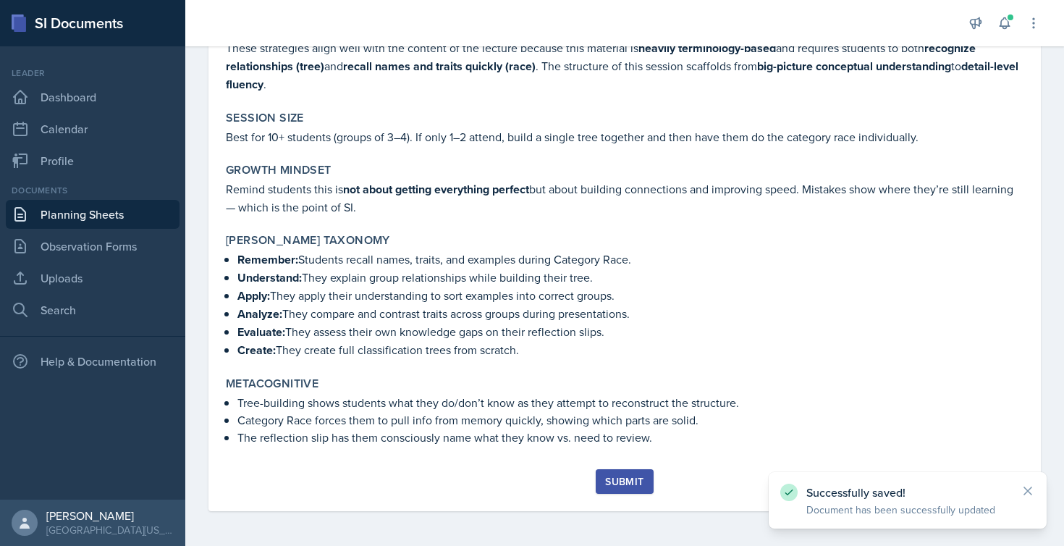
scroll to position [1642, 0]
click at [605, 481] on div "Submit" at bounding box center [624, 482] width 38 height 12
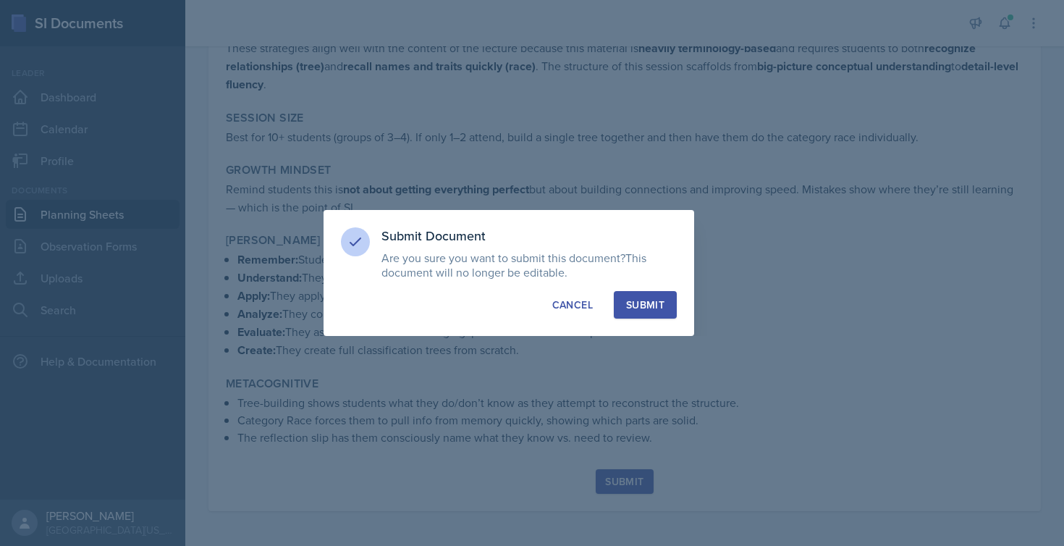
click at [662, 306] on div "Submit" at bounding box center [645, 305] width 38 height 14
